Goal: Task Accomplishment & Management: Manage account settings

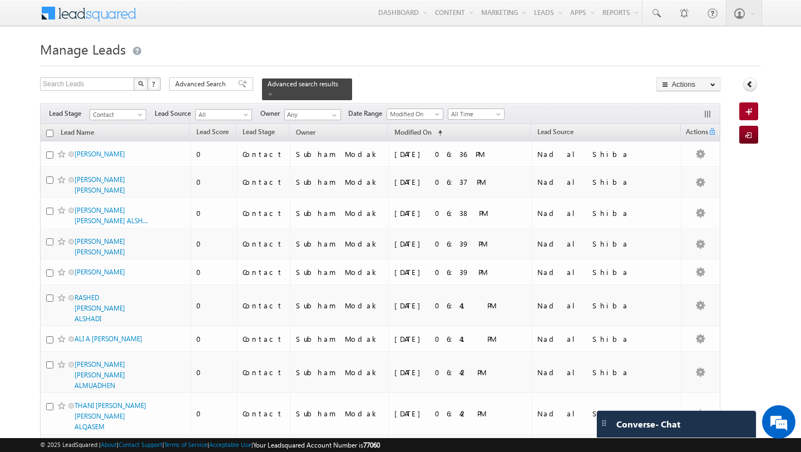
click at [195, 88] on span "Advanced Search" at bounding box center [202, 84] width 54 height 10
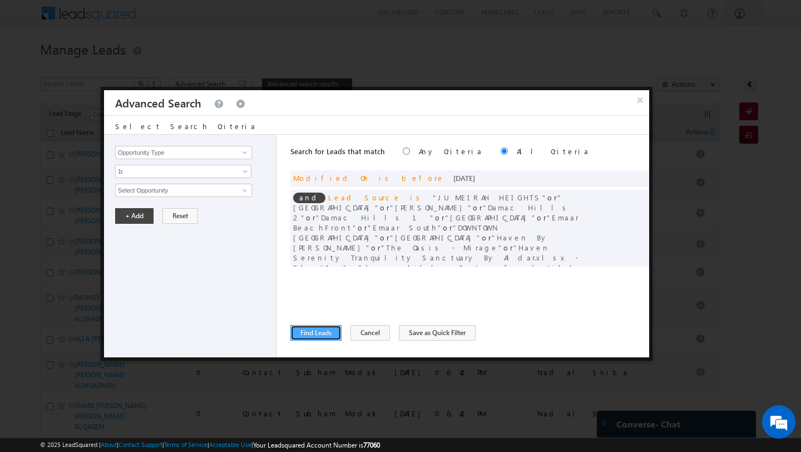
click at [309, 332] on button "Find Leads" at bounding box center [315, 333] width 51 height 16
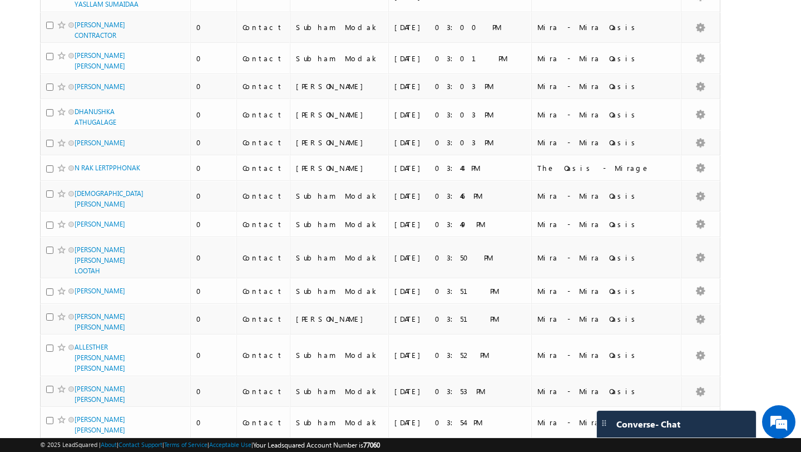
scroll to position [2764, 0]
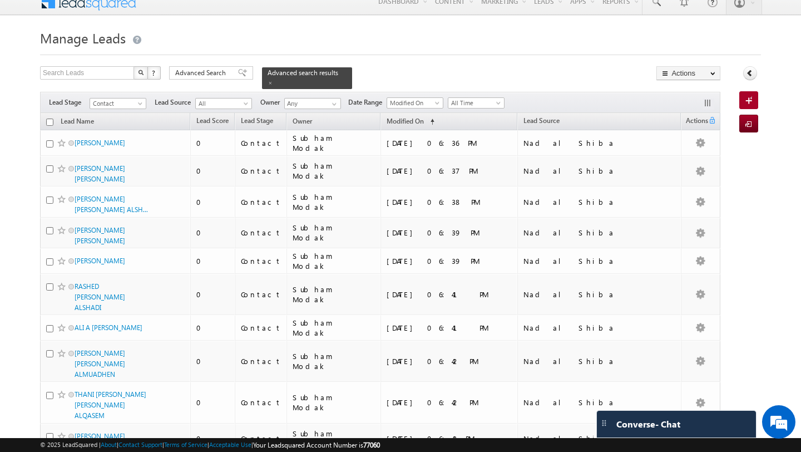
scroll to position [0, 0]
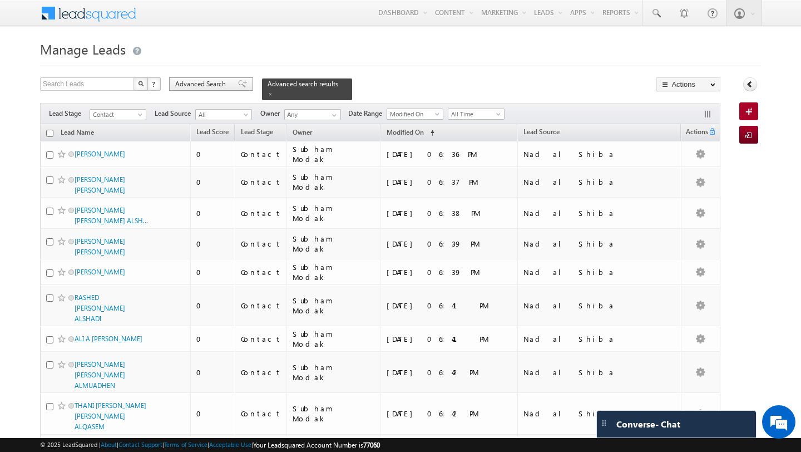
click at [189, 84] on span "Advanced Search" at bounding box center [202, 84] width 54 height 10
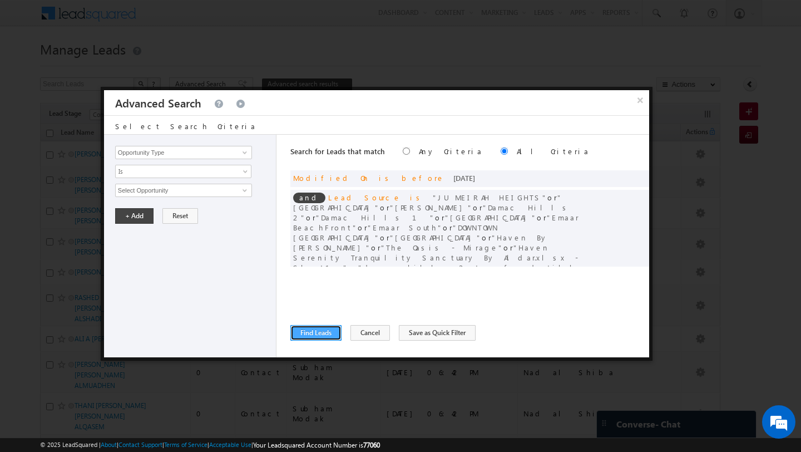
click at [315, 334] on button "Find Leads" at bounding box center [315, 333] width 51 height 16
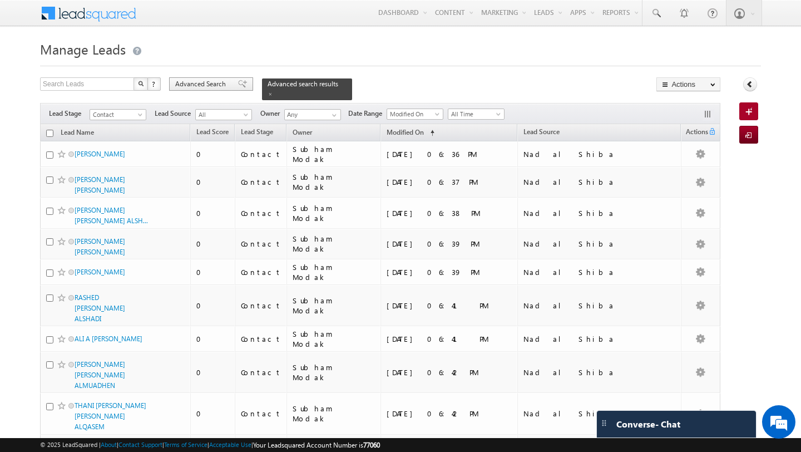
click at [205, 82] on span "Advanced Search" at bounding box center [202, 84] width 54 height 10
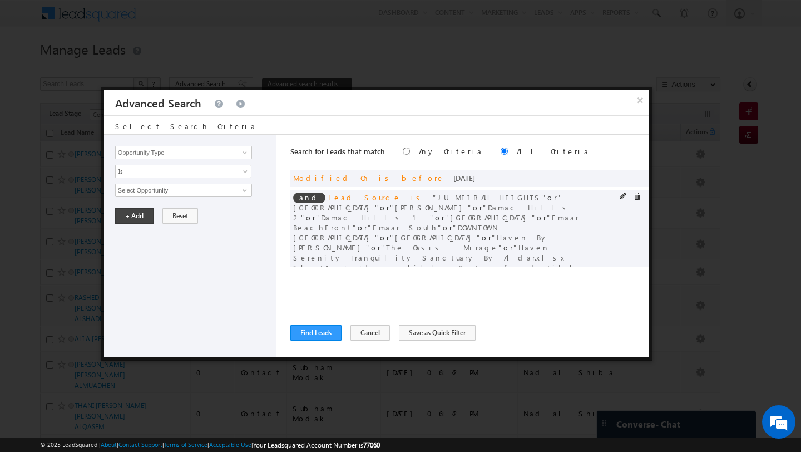
scroll to position [122, 0]
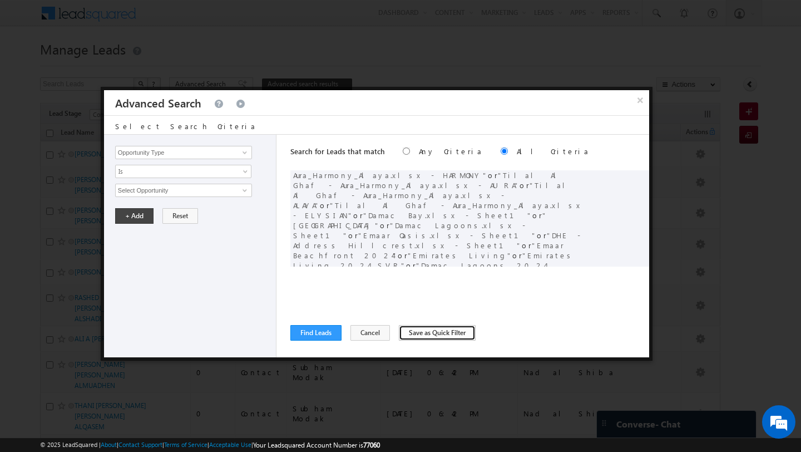
click at [423, 334] on button "Save as Quick Filter" at bounding box center [437, 333] width 77 height 16
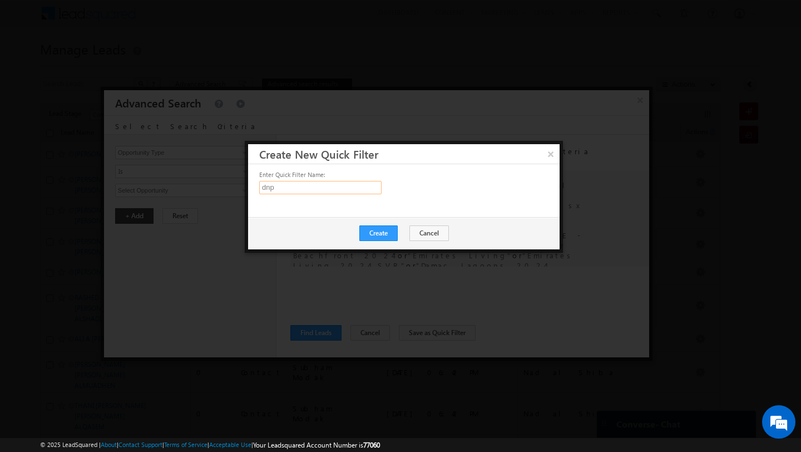
type input "dnp"
click at [388, 236] on button "Create" at bounding box center [378, 233] width 38 height 16
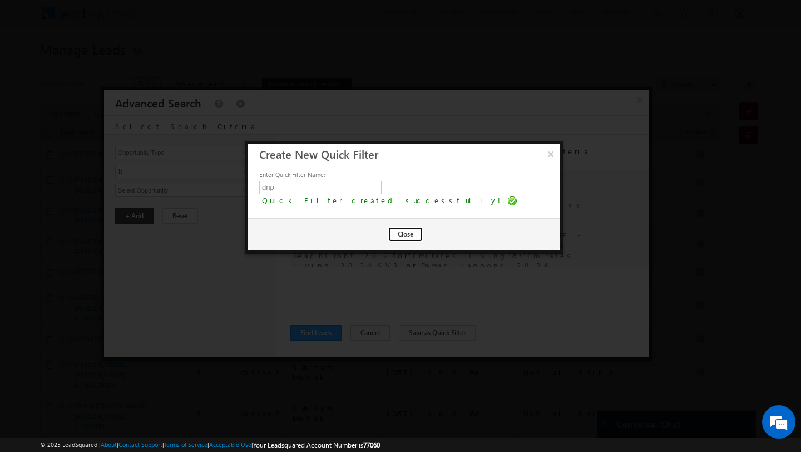
click at [407, 226] on button "Close" at bounding box center [406, 234] width 36 height 16
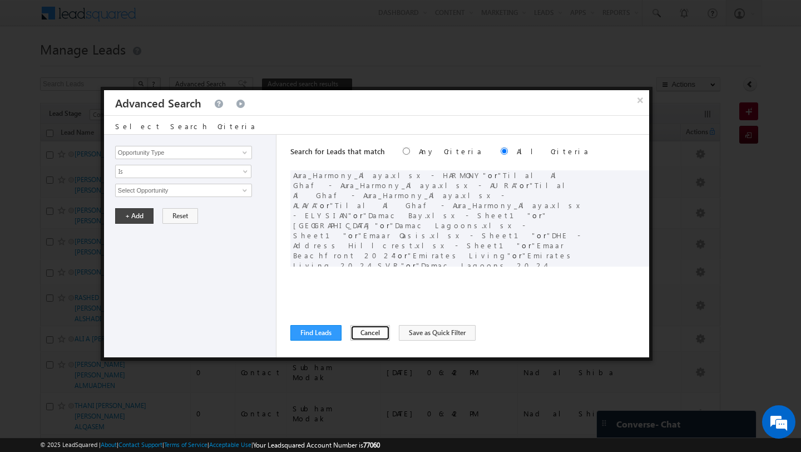
click at [368, 333] on button "Cancel" at bounding box center [369, 333] width 39 height 16
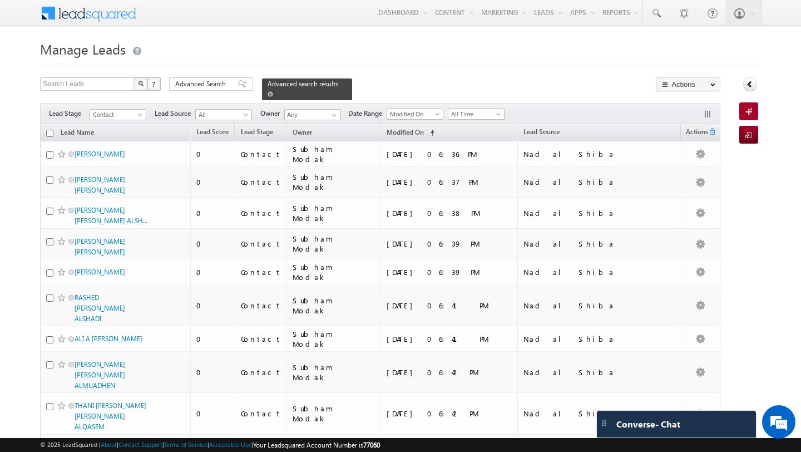
click at [268, 94] on span at bounding box center [271, 94] width 6 height 6
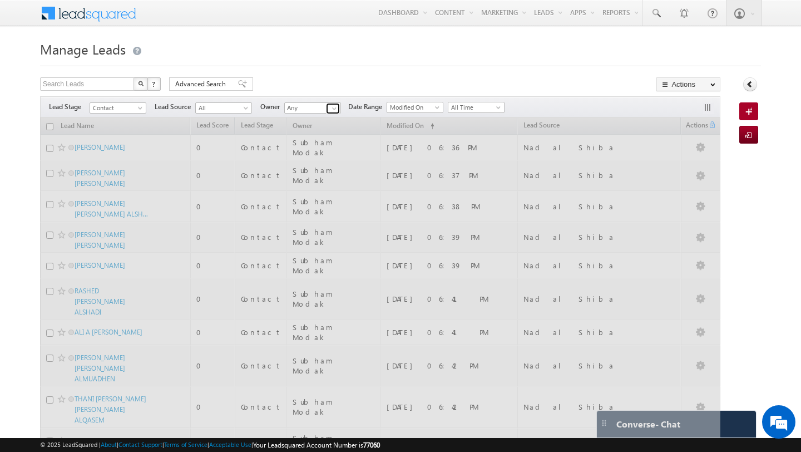
click at [338, 110] on link at bounding box center [333, 108] width 14 height 11
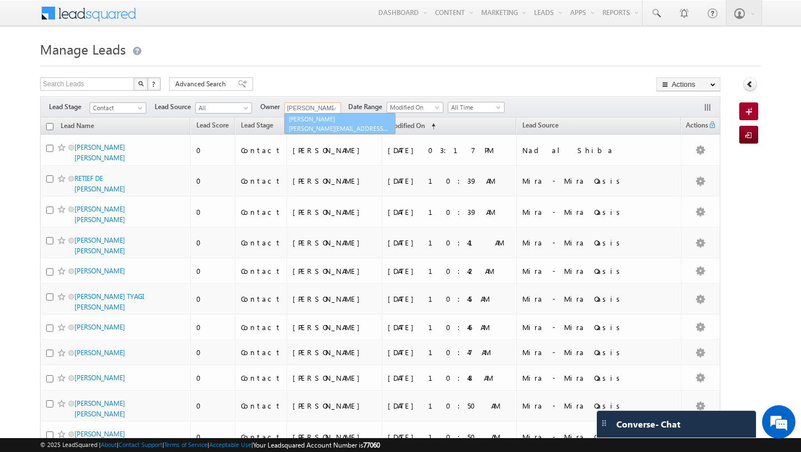
click at [311, 123] on link "Swarup Chandradas [EMAIL_ADDRESS][DOMAIN_NAME]" at bounding box center [339, 123] width 111 height 21
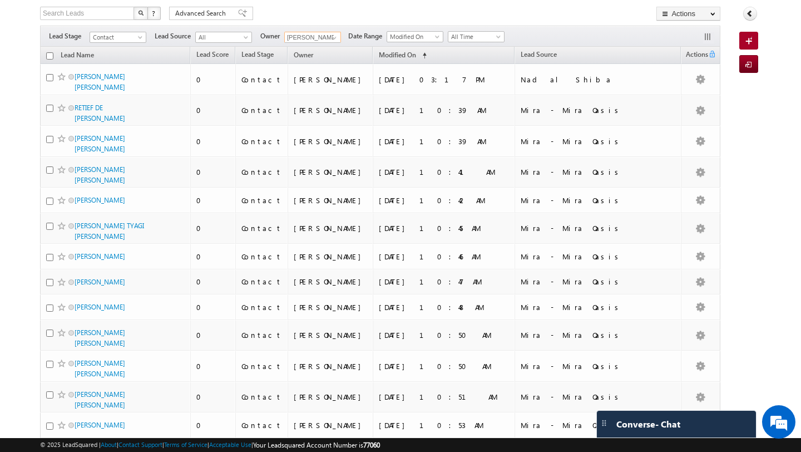
scroll to position [0, 0]
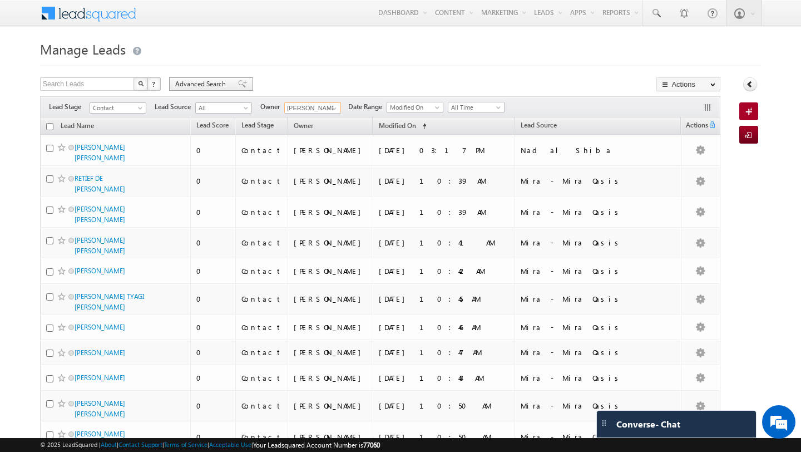
type input "[PERSON_NAME]"
click at [203, 79] on span "Advanced Search" at bounding box center [202, 84] width 54 height 10
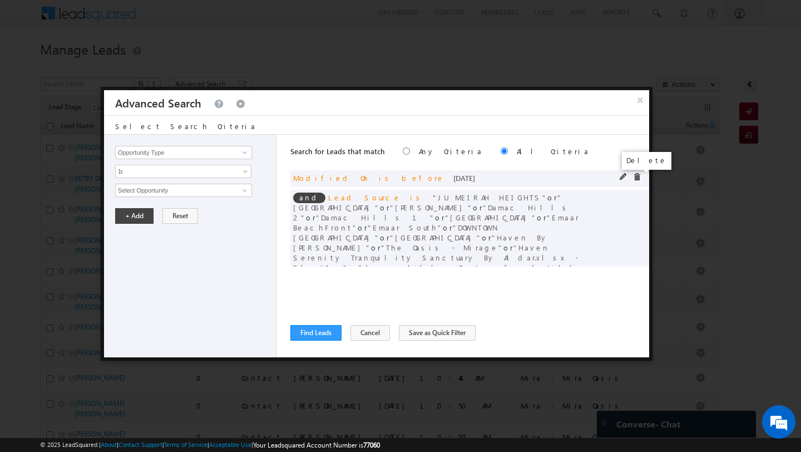
click at [638, 176] on span at bounding box center [637, 177] width 8 height 8
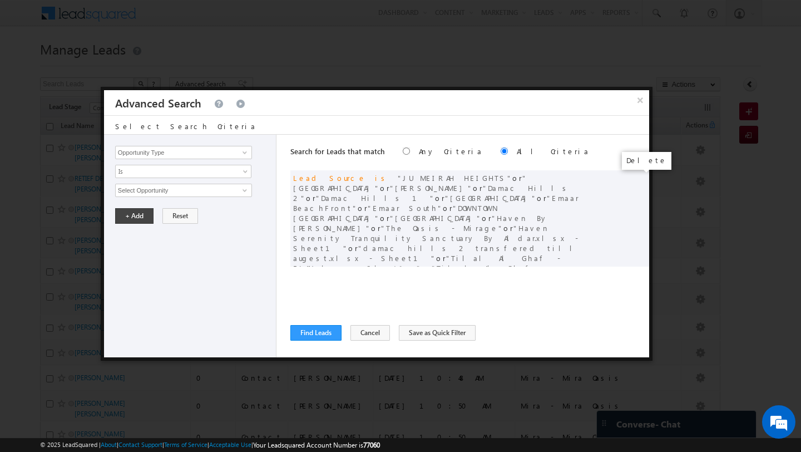
click at [0, 0] on span at bounding box center [0, 0] width 0 height 0
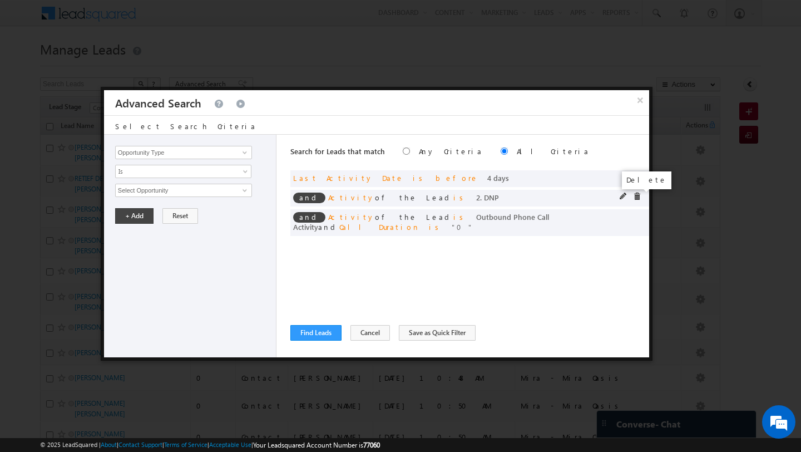
click at [637, 197] on span at bounding box center [637, 196] width 8 height 8
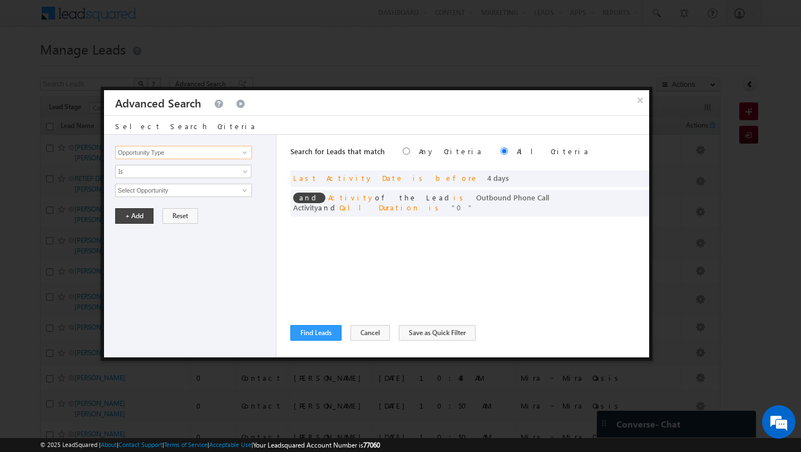
click at [159, 155] on input "Opportunity Type" at bounding box center [183, 152] width 137 height 13
type input "c"
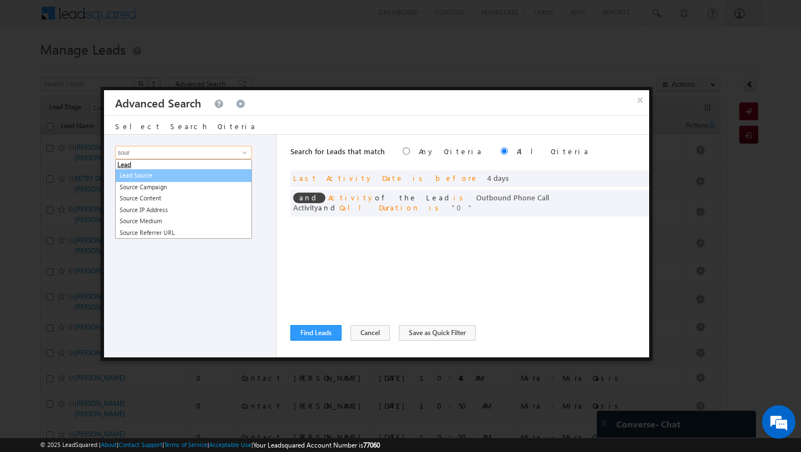
click at [139, 180] on link "Lead Source" at bounding box center [183, 175] width 137 height 13
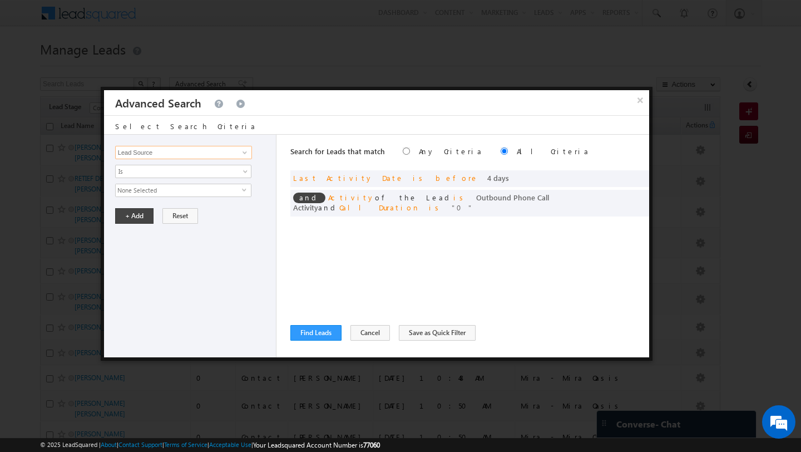
type input "Lead Source"
click at [191, 186] on span "None Selected" at bounding box center [179, 190] width 126 height 12
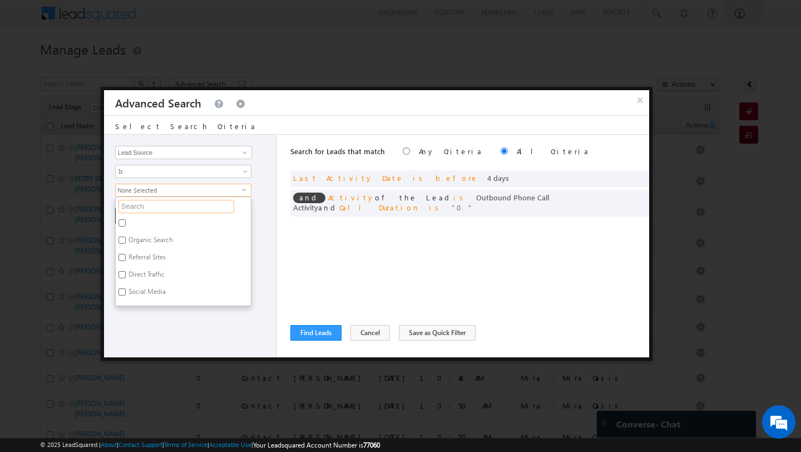
click at [183, 210] on input "text" at bounding box center [176, 206] width 116 height 13
click at [368, 338] on button "Cancel" at bounding box center [369, 333] width 39 height 16
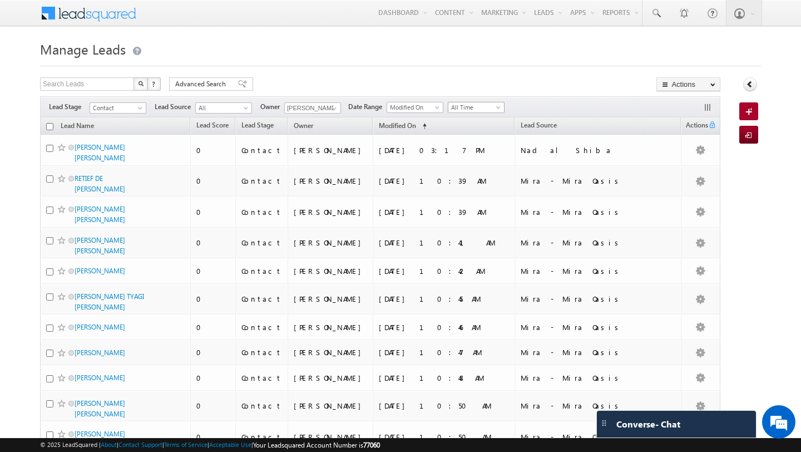
click at [453, 107] on span "All Time" at bounding box center [474, 107] width 53 height 10
click at [454, 157] on link "Today" at bounding box center [472, 155] width 56 height 10
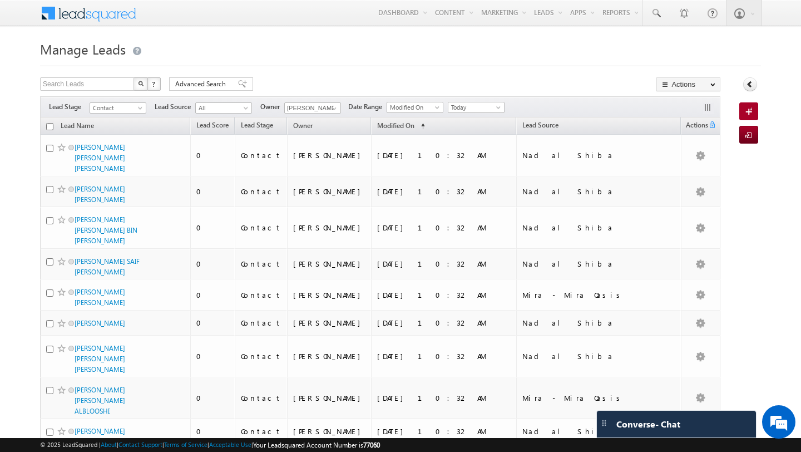
click at [47, 126] on input "checkbox" at bounding box center [49, 126] width 7 height 7
checkbox input "true"
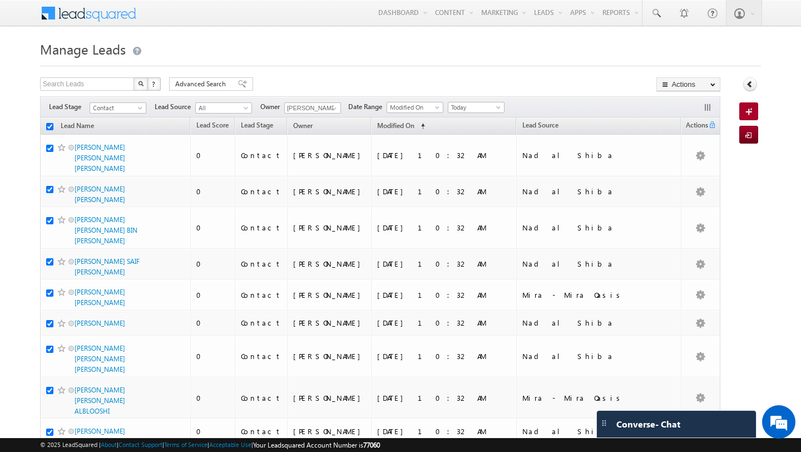
checkbox input "true"
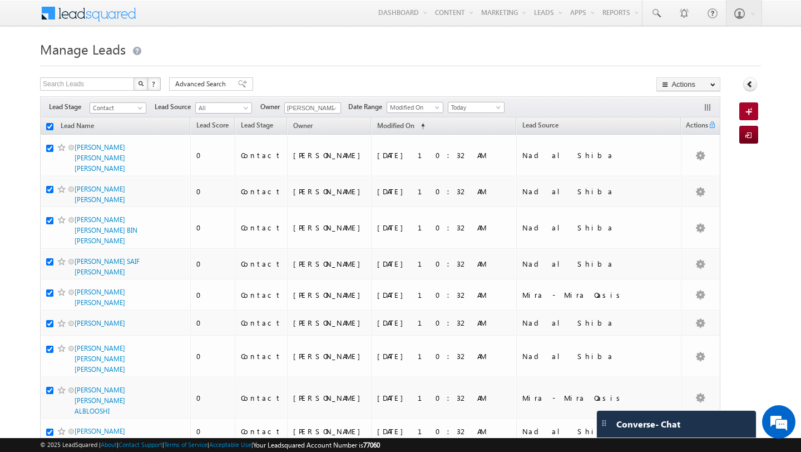
checkbox input "true"
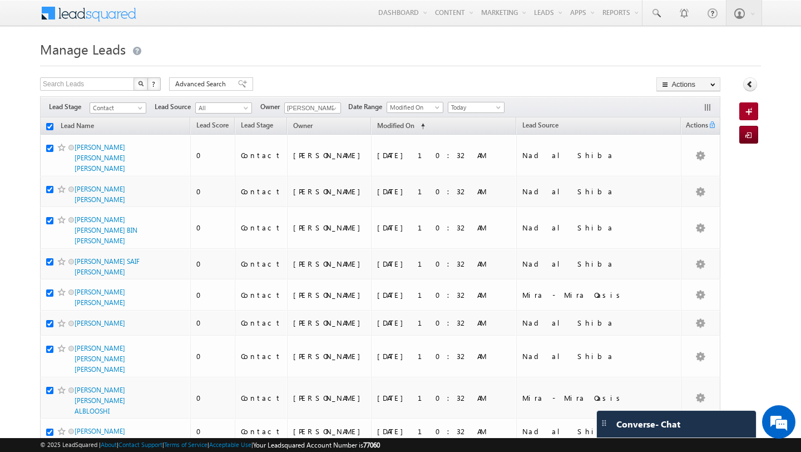
checkbox input "true"
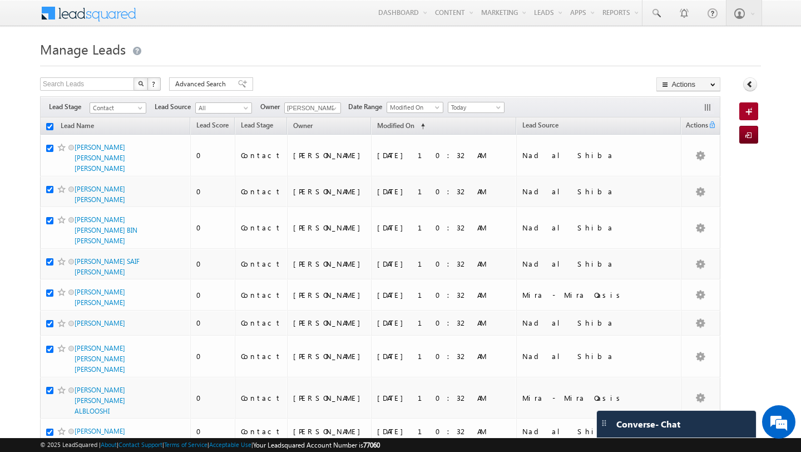
checkbox input "true"
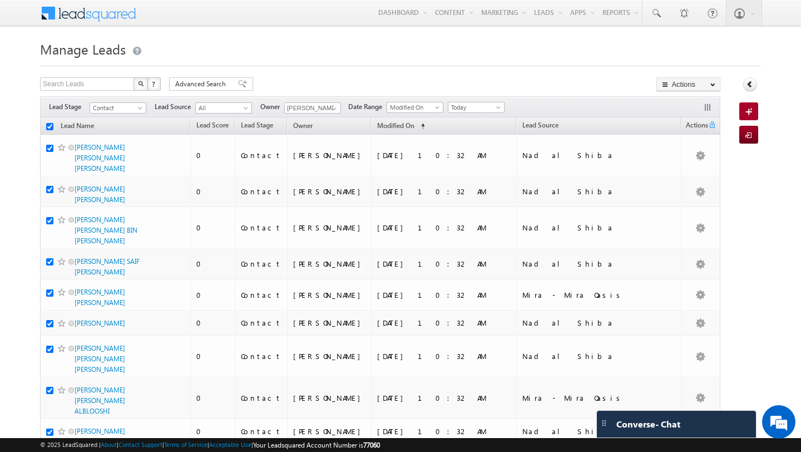
checkbox input "true"
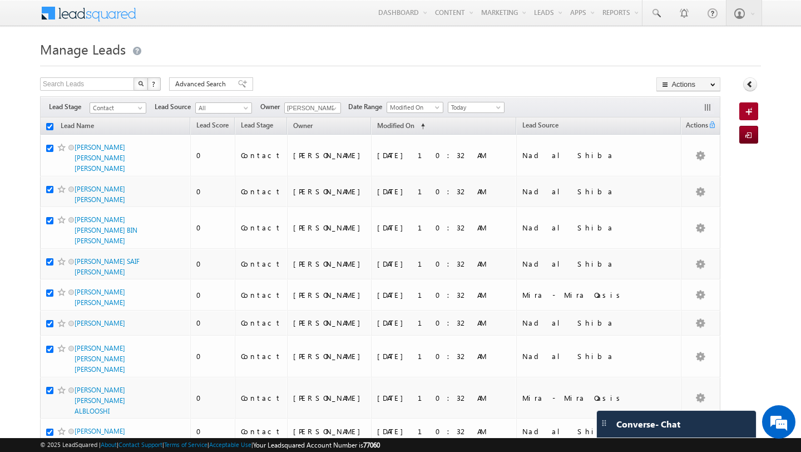
checkbox input "true"
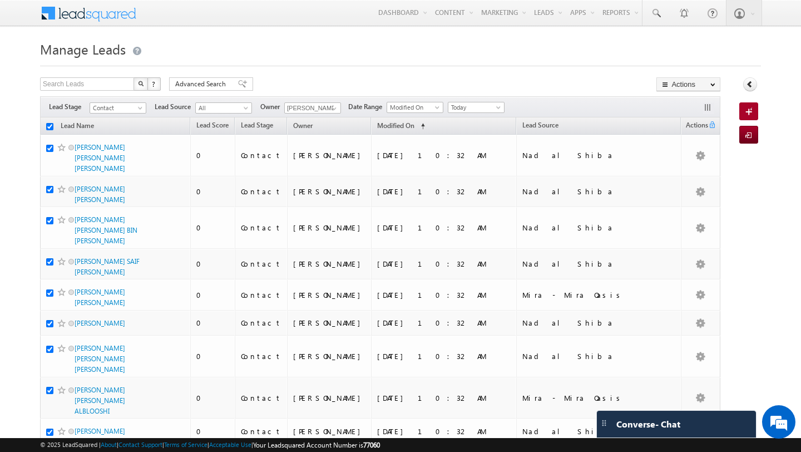
checkbox input "true"
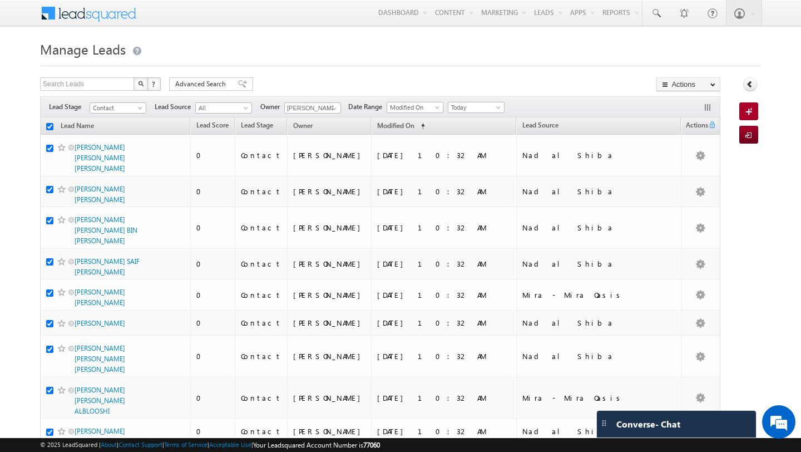
checkbox input "true"
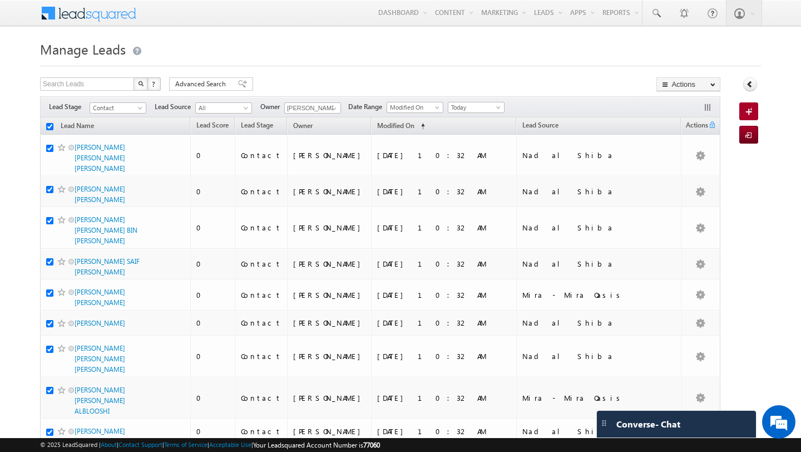
checkbox input "true"
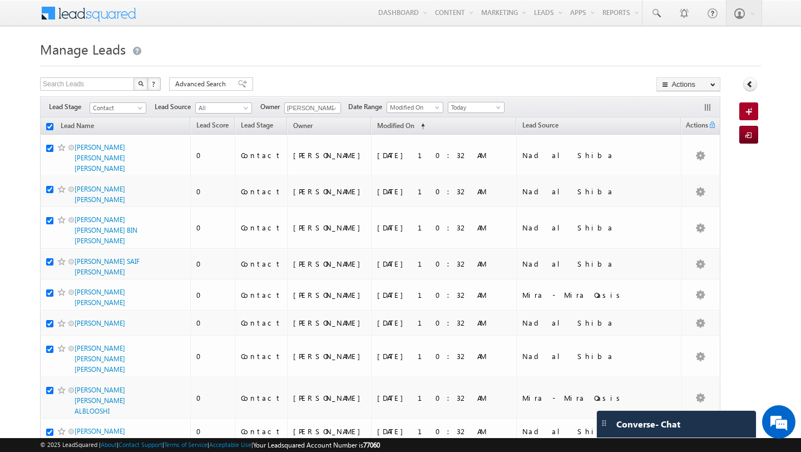
checkbox input "true"
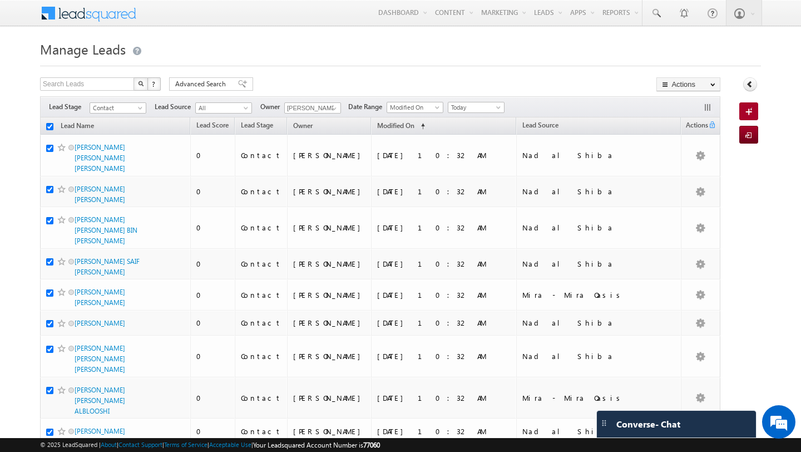
checkbox input "true"
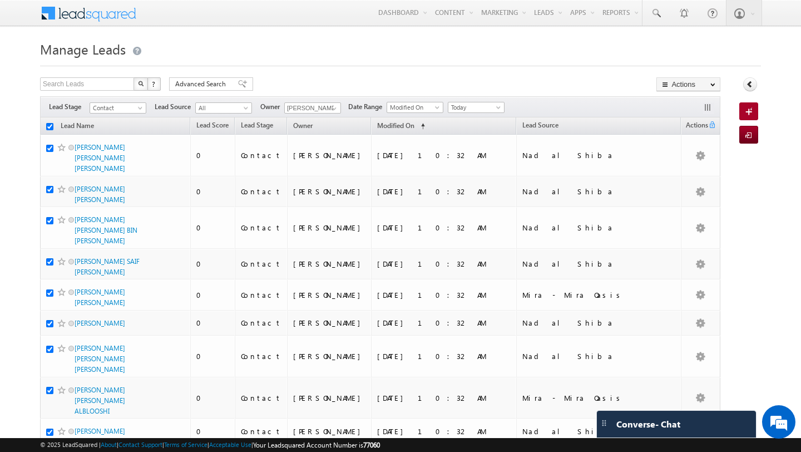
checkbox input "true"
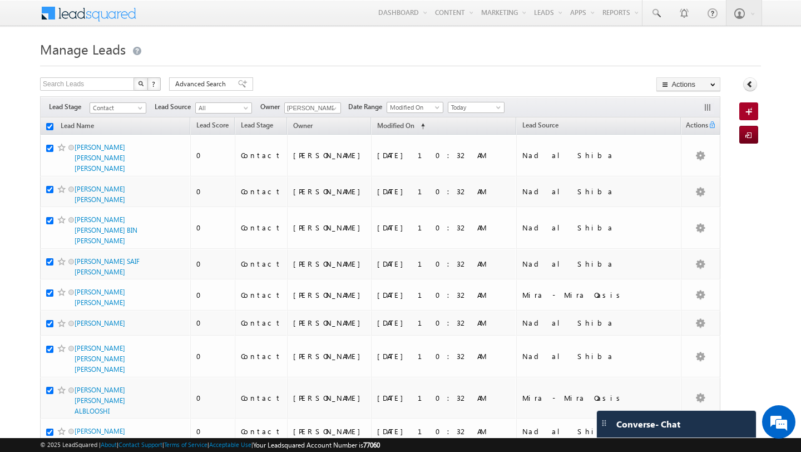
checkbox input "true"
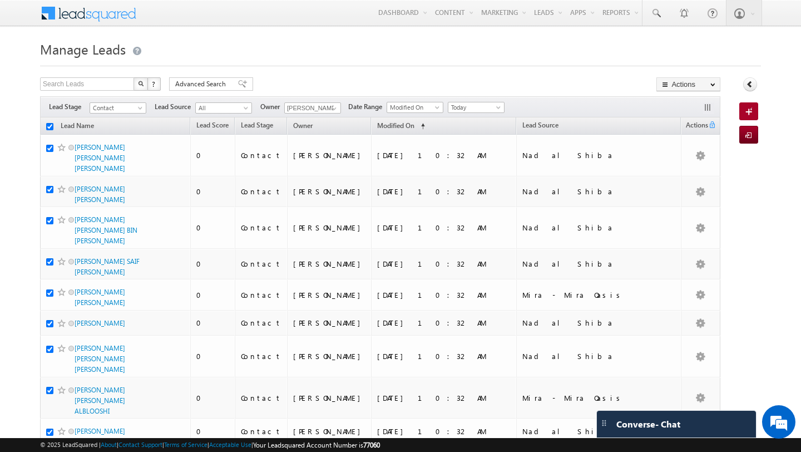
checkbox input "true"
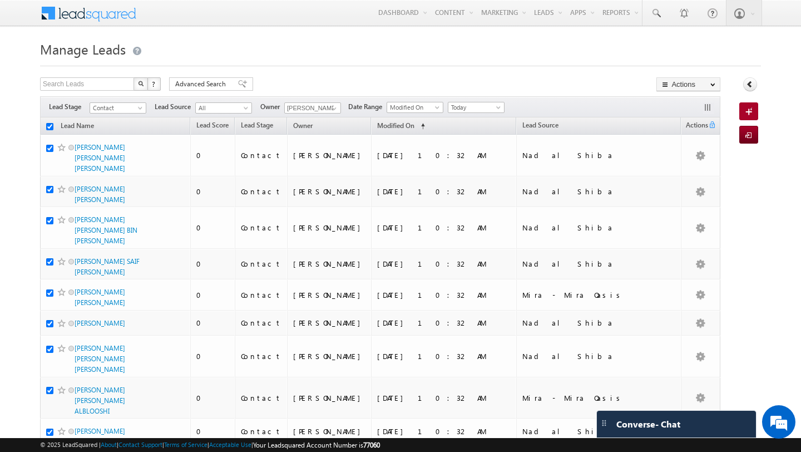
checkbox input "true"
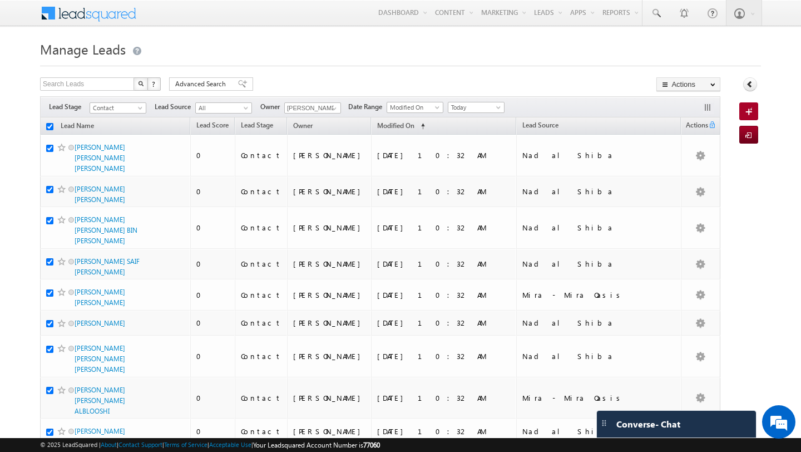
checkbox input "true"
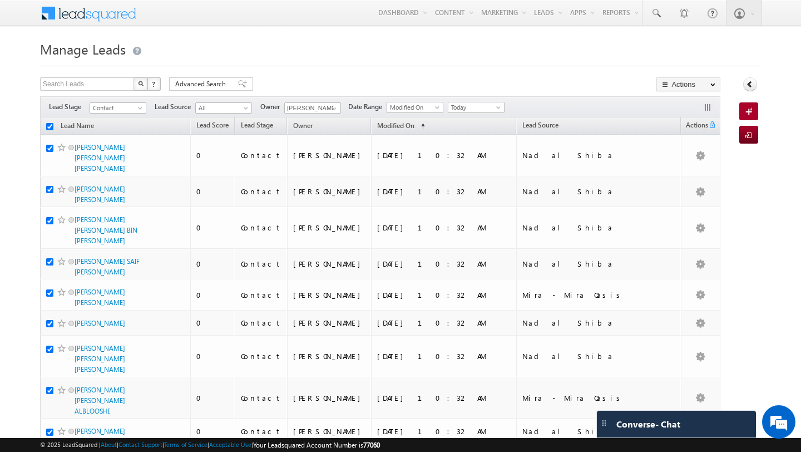
checkbox input "true"
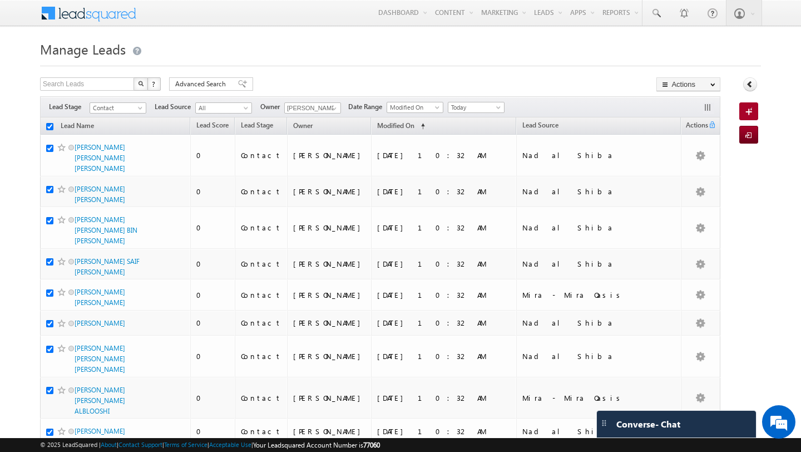
checkbox input "true"
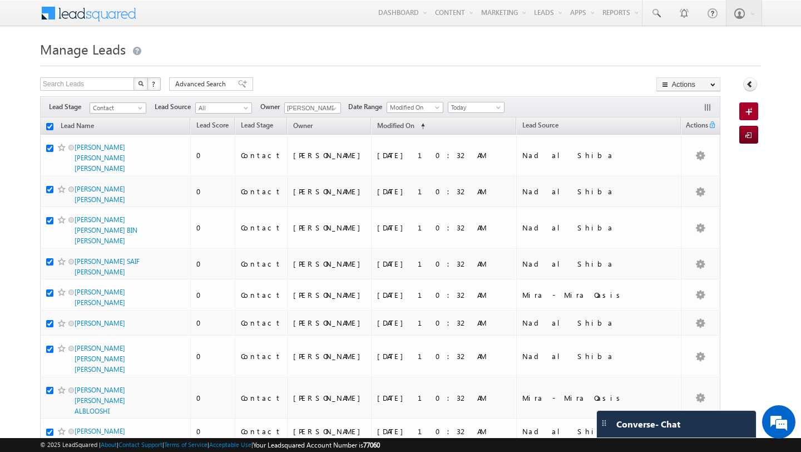
checkbox input "true"
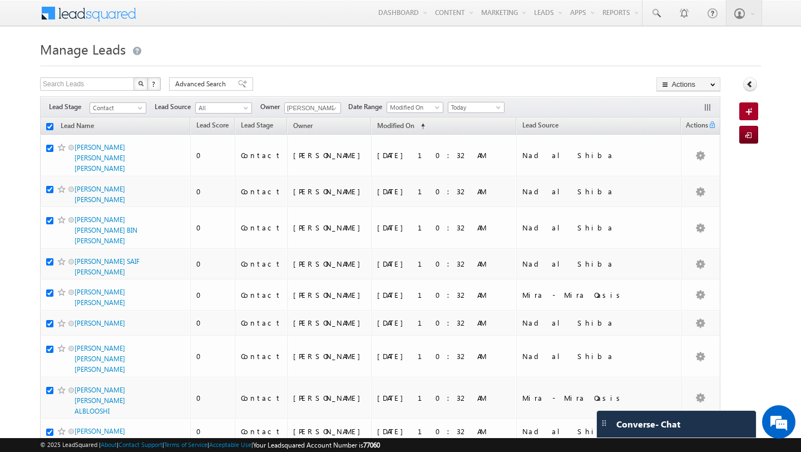
checkbox input "true"
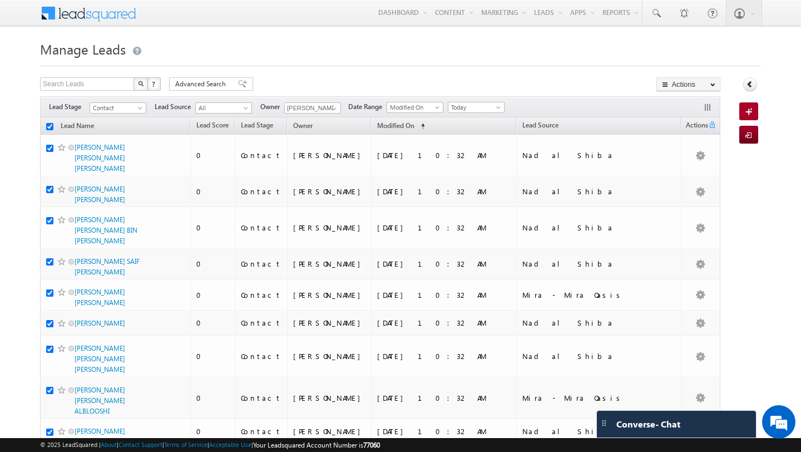
checkbox input "true"
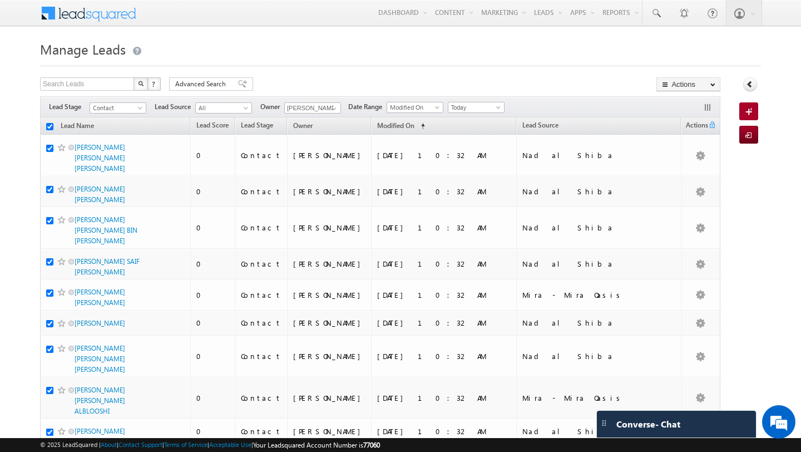
checkbox input "true"
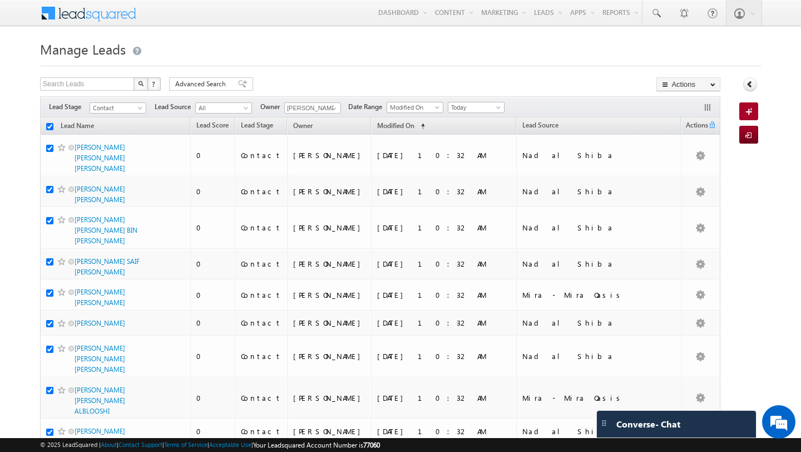
checkbox input "true"
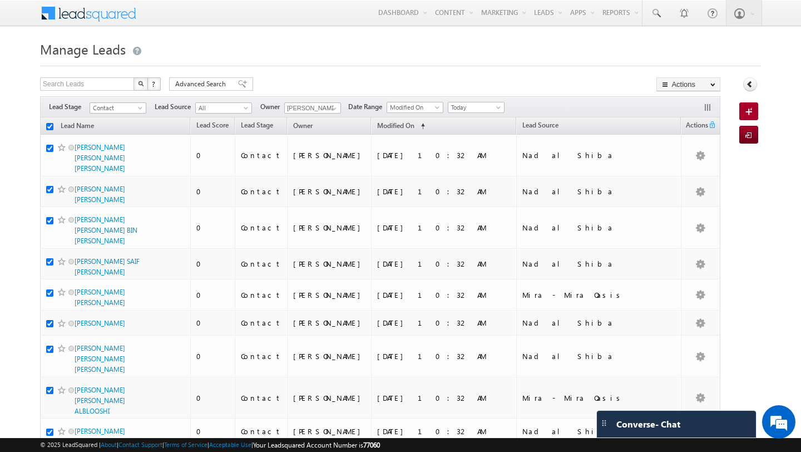
checkbox input "true"
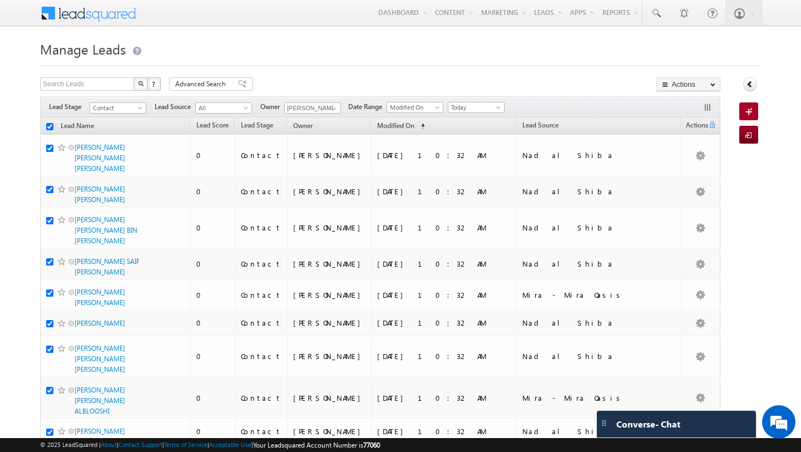
checkbox input "true"
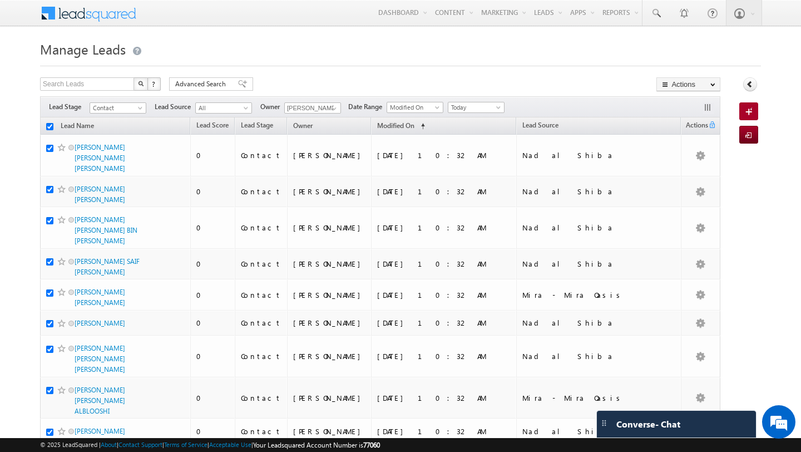
checkbox input "true"
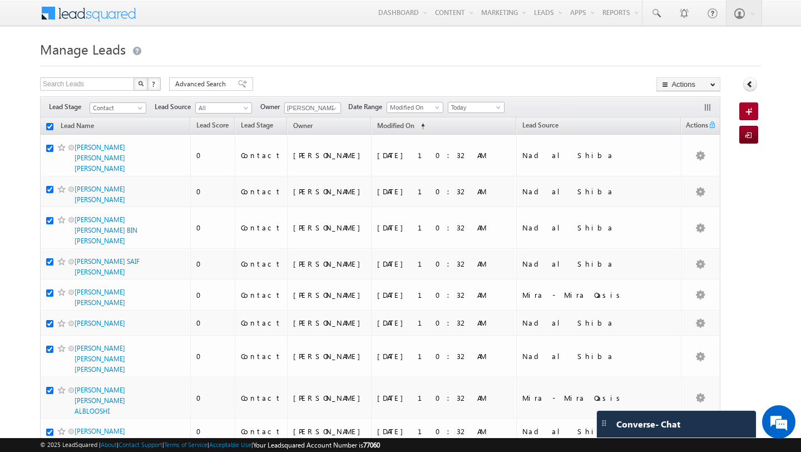
checkbox input "true"
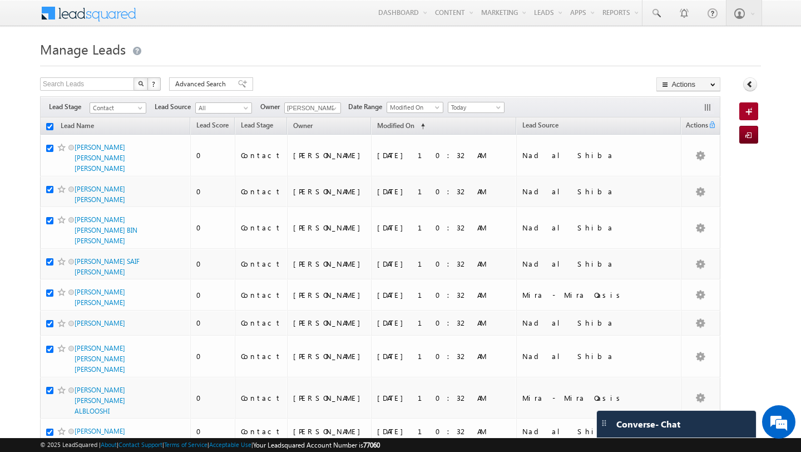
checkbox input "true"
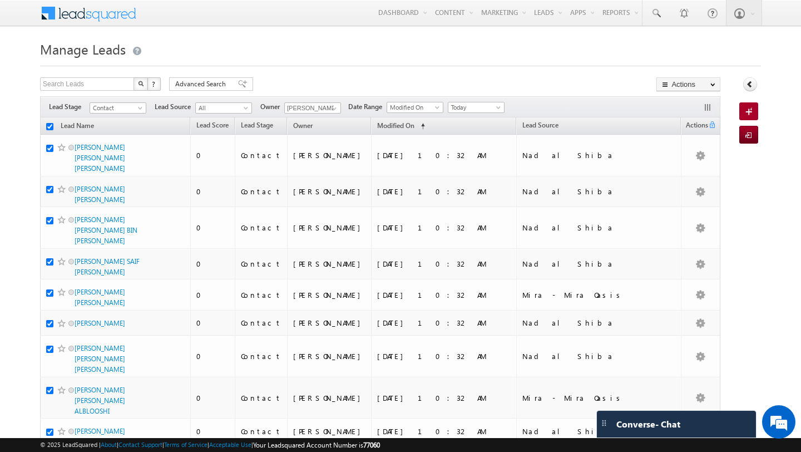
checkbox input "true"
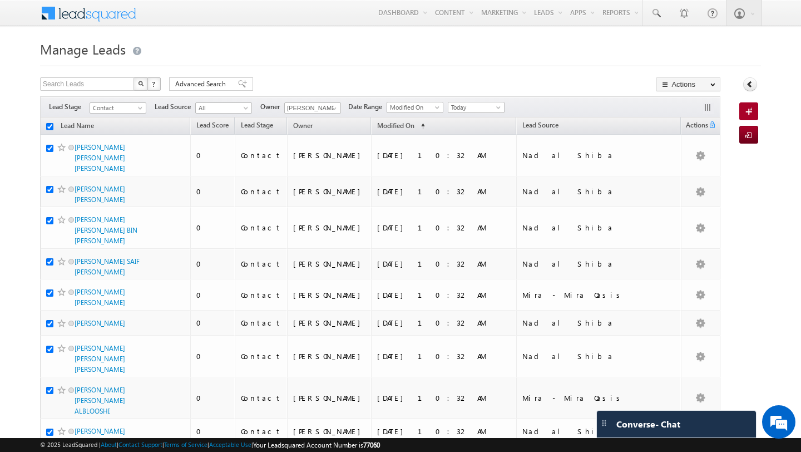
checkbox input "true"
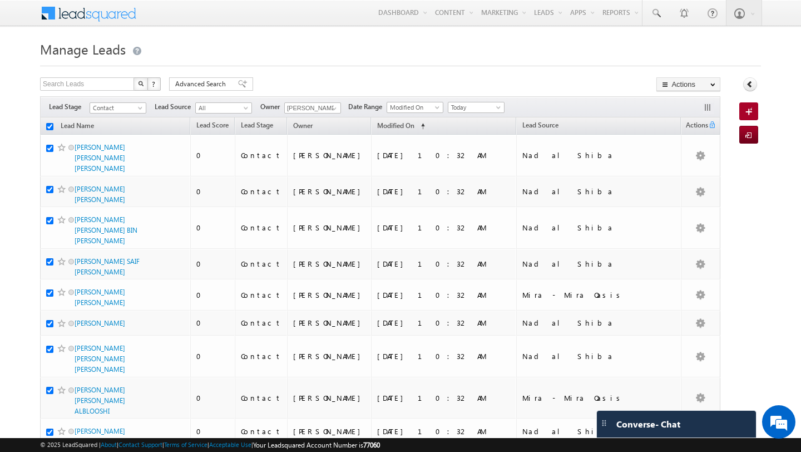
checkbox input "true"
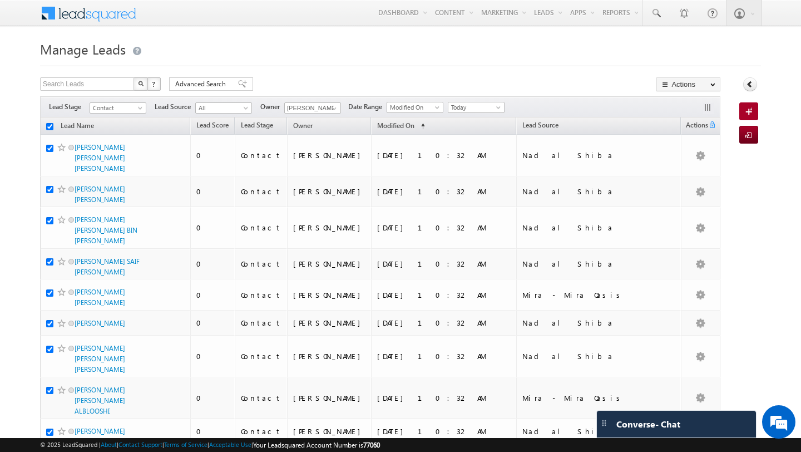
checkbox input "true"
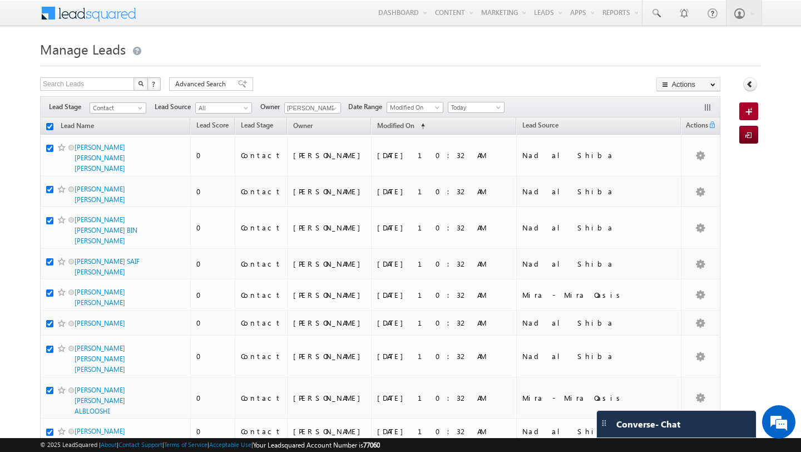
checkbox input "true"
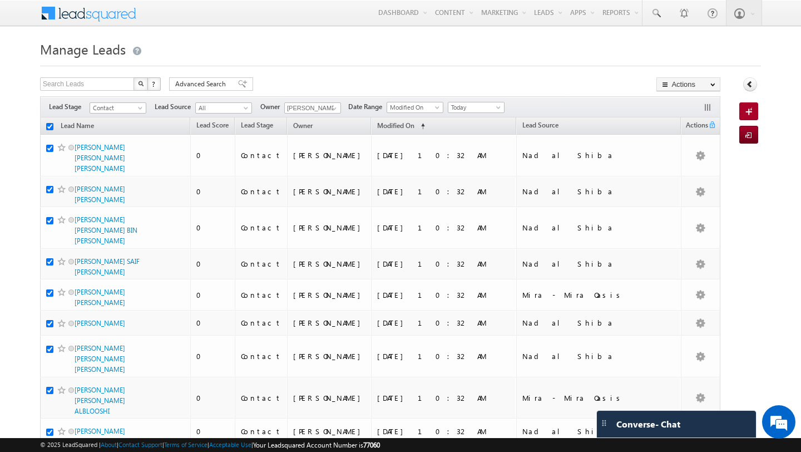
checkbox input "true"
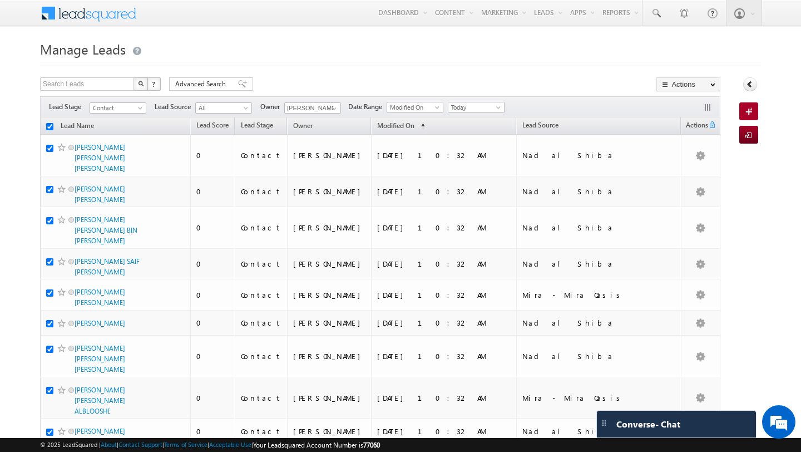
checkbox input "true"
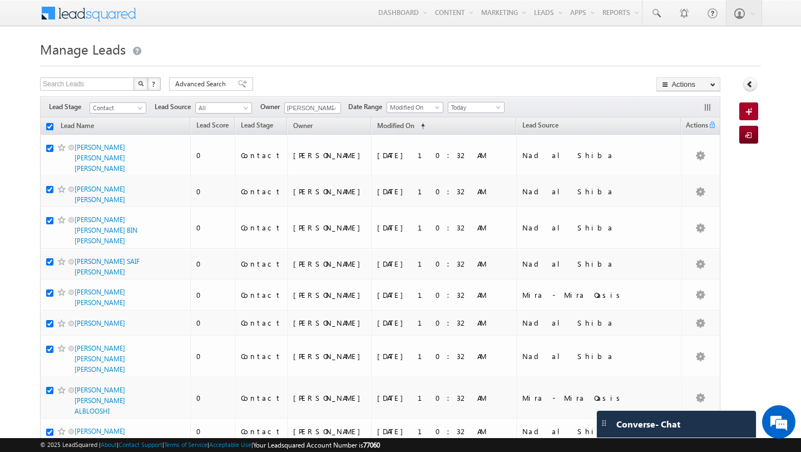
checkbox input "true"
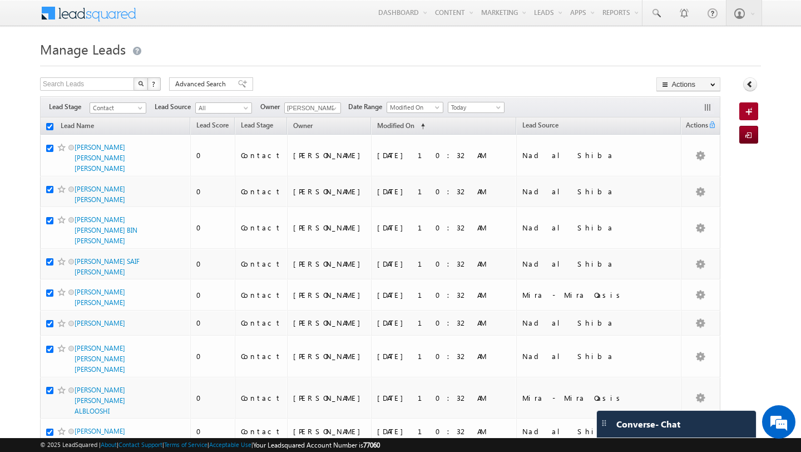
checkbox input "true"
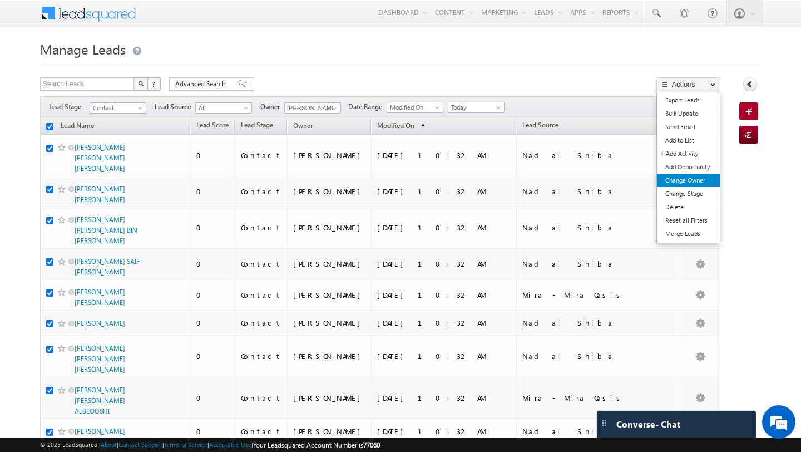
click at [703, 178] on link "Change Owner" at bounding box center [688, 180] width 63 height 13
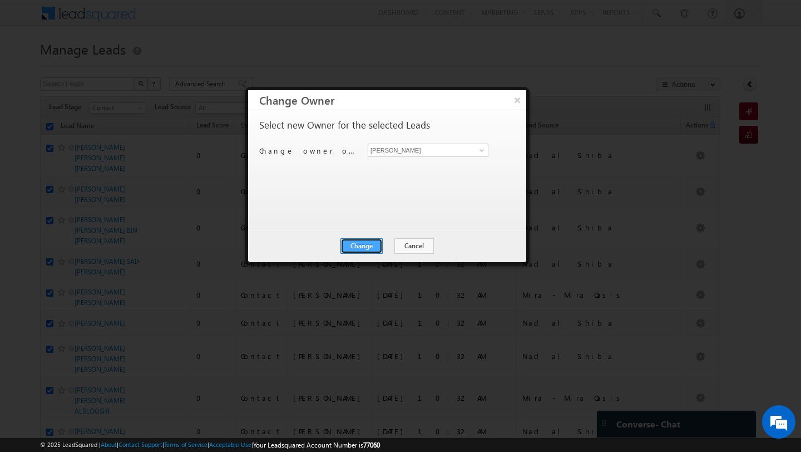
click at [370, 246] on button "Change" at bounding box center [361, 246] width 42 height 16
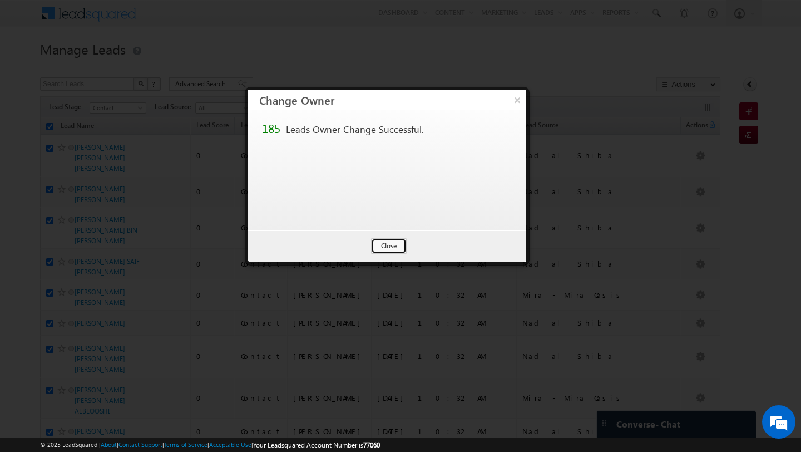
click at [395, 246] on button "Close" at bounding box center [389, 246] width 36 height 16
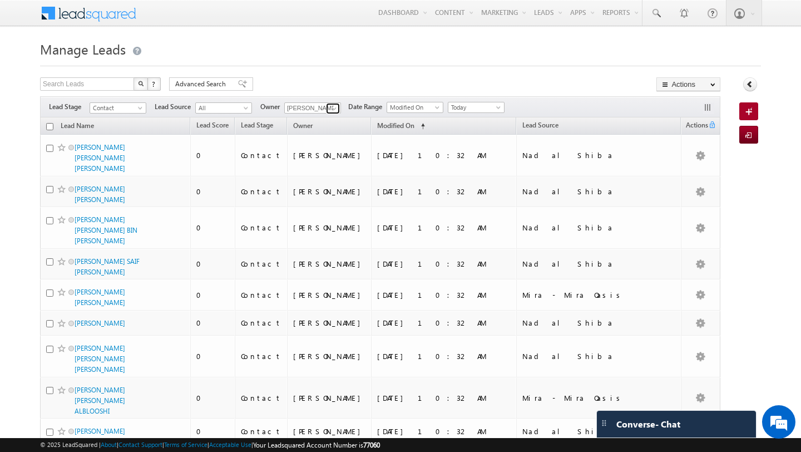
click at [333, 109] on span at bounding box center [334, 108] width 9 height 9
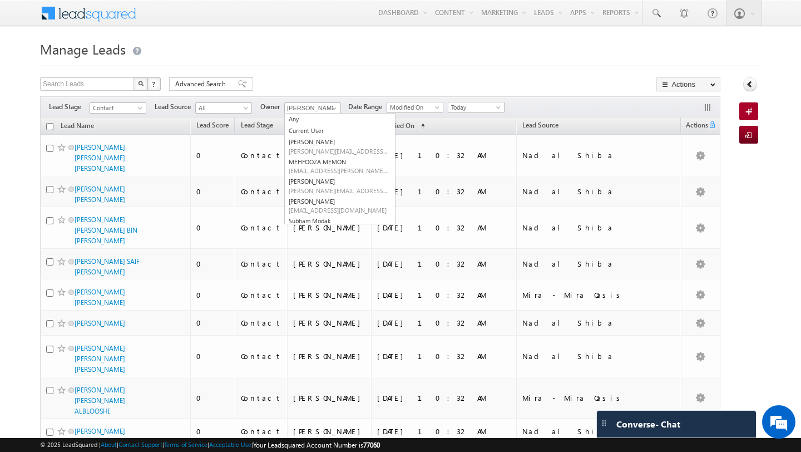
click at [325, 78] on div "Search Leads X ? 185 results found Advanced Search Advanced Search Advanced sea…" at bounding box center [380, 85] width 680 height 16
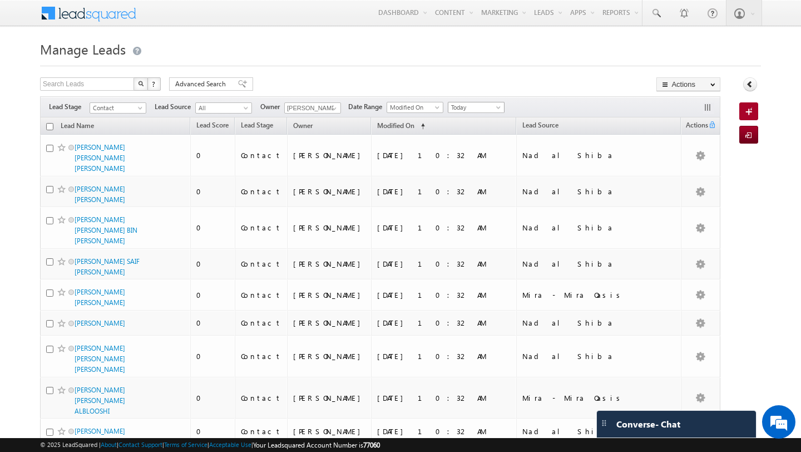
click at [451, 106] on span "Today" at bounding box center [474, 107] width 53 height 10
click at [461, 120] on link "All Time" at bounding box center [472, 120] width 56 height 10
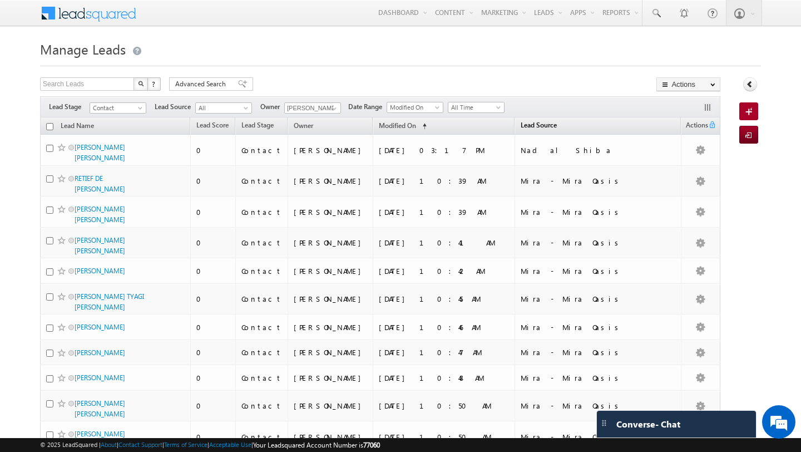
click at [527, 125] on span "Lead Source" at bounding box center [539, 125] width 36 height 8
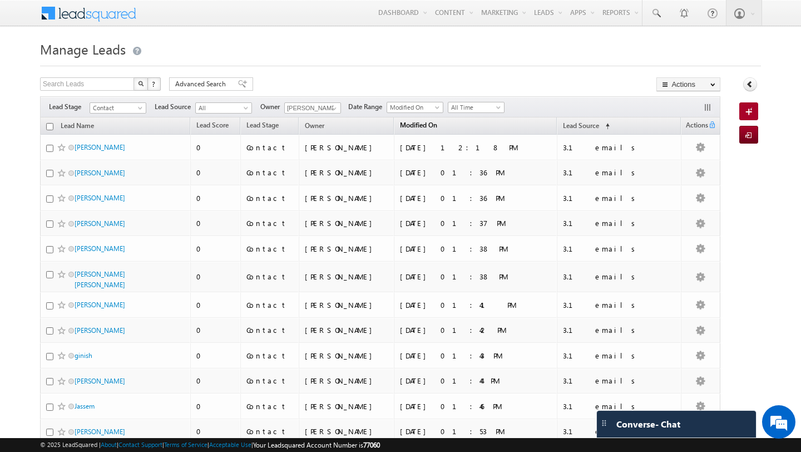
click at [437, 128] on span "Modified On" at bounding box center [418, 125] width 37 height 8
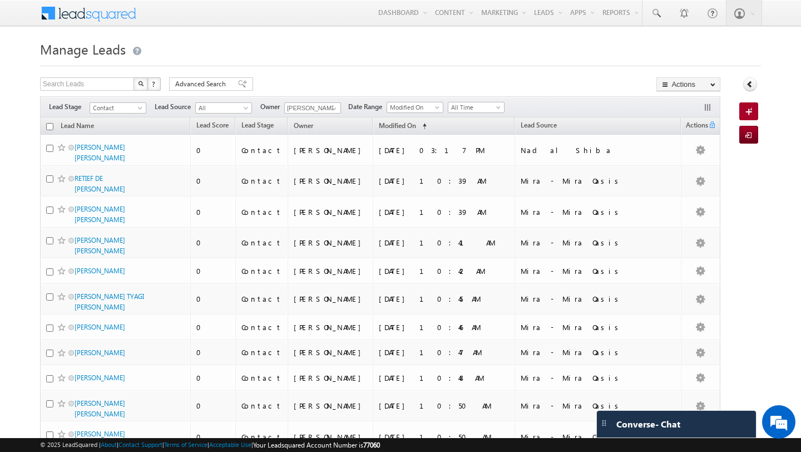
click at [47, 127] on input "checkbox" at bounding box center [49, 126] width 7 height 7
checkbox input "true"
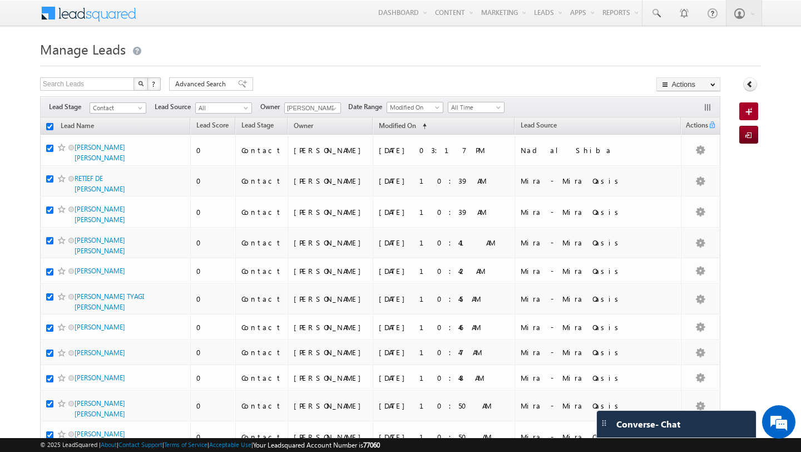
checkbox input "true"
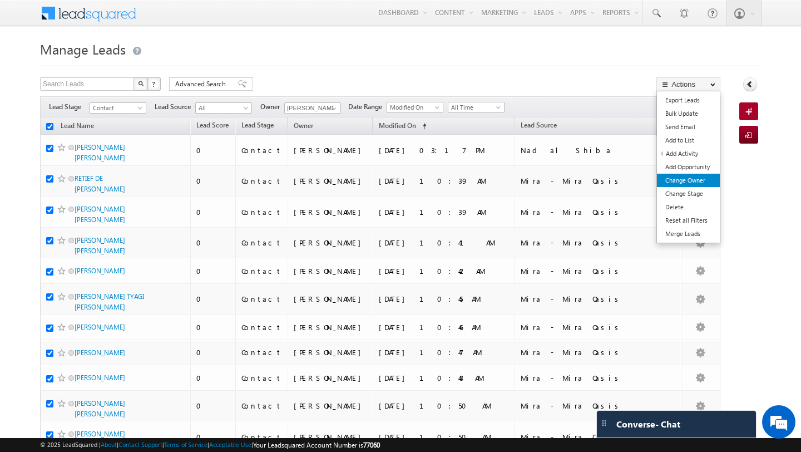
click at [695, 180] on link "Change Owner" at bounding box center [688, 180] width 63 height 13
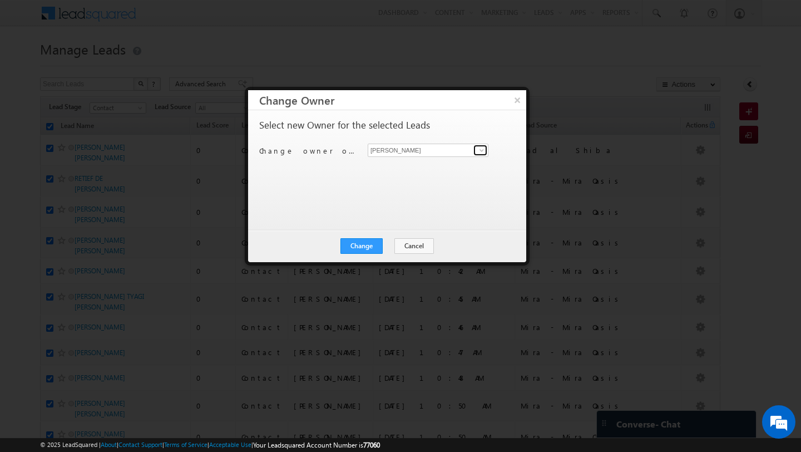
click at [483, 155] on link at bounding box center [480, 150] width 14 height 11
click at [414, 174] on span "[PERSON_NAME][EMAIL_ADDRESS][DOMAIN_NAME]" at bounding box center [422, 172] width 100 height 8
click at [367, 249] on button "Change" at bounding box center [361, 246] width 42 height 16
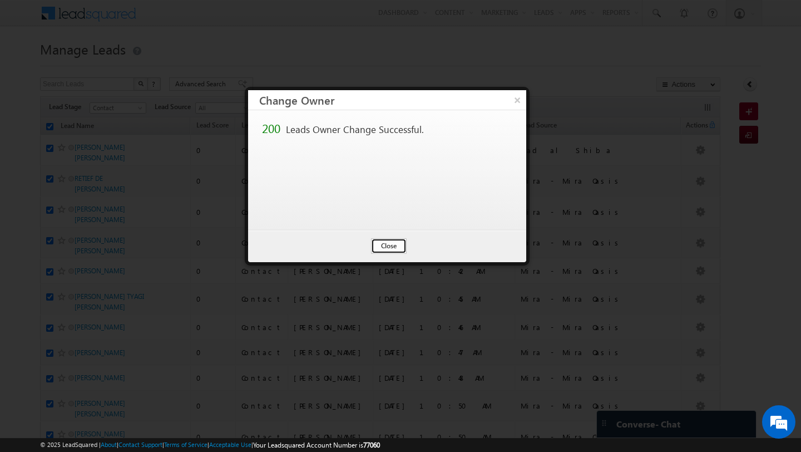
click at [390, 253] on button "Close" at bounding box center [389, 246] width 36 height 16
